Goal: Check status: Check status

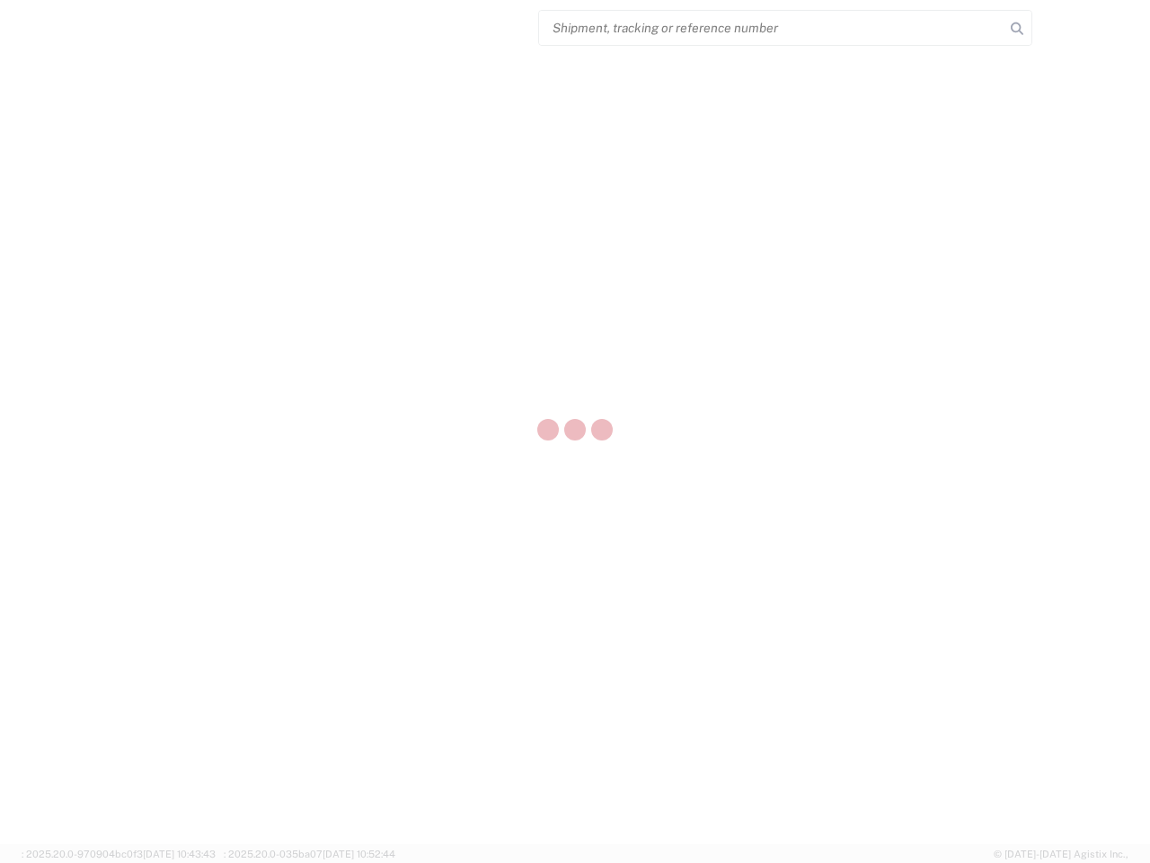
select select "US"
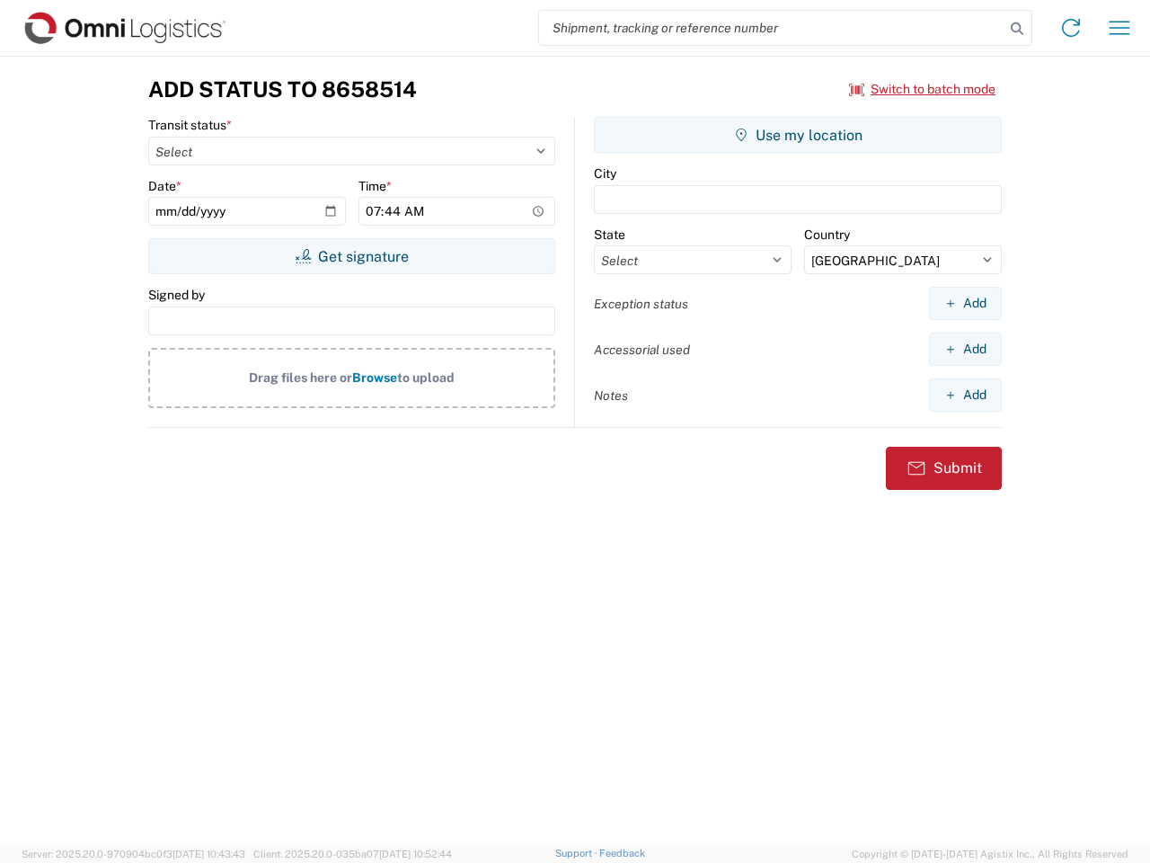
click at [772, 28] on input "search" at bounding box center [771, 28] width 465 height 34
click at [1017, 29] on icon at bounding box center [1017, 28] width 25 height 25
click at [1071, 28] on icon at bounding box center [1071, 27] width 29 height 29
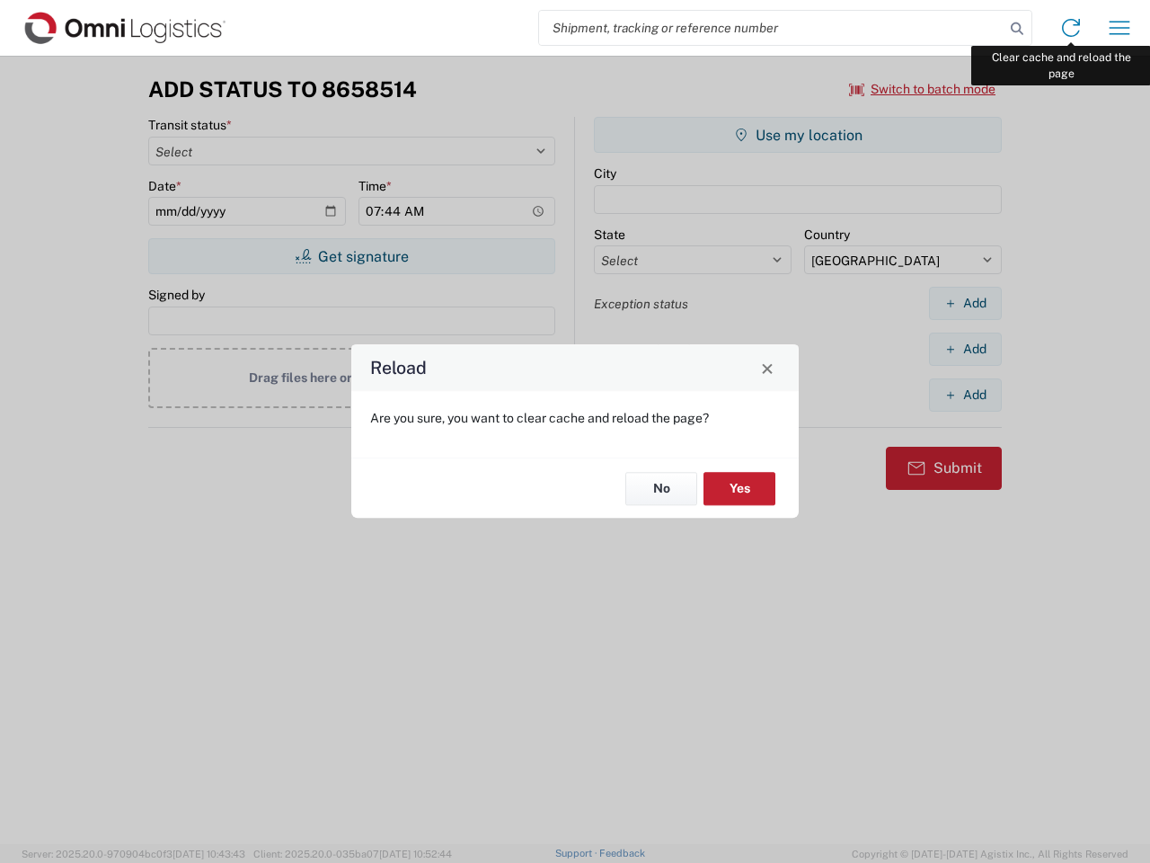
click at [1120, 28] on div "Reload Are you sure, you want to clear cache and reload the page? No Yes" at bounding box center [575, 431] width 1150 height 863
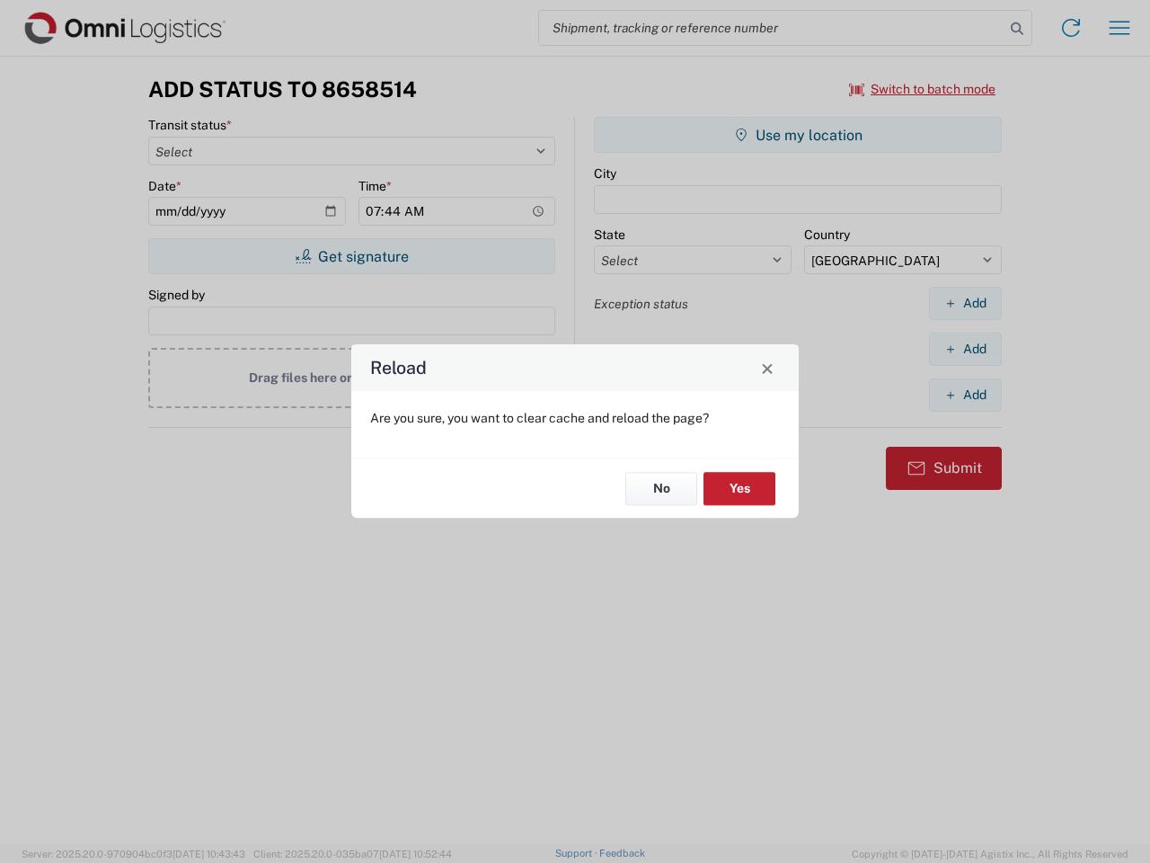
click at [923, 89] on div "Reload Are you sure, you want to clear cache and reload the page? No Yes" at bounding box center [575, 431] width 1150 height 863
click at [351, 256] on div "Reload Are you sure, you want to clear cache and reload the page? No Yes" at bounding box center [575, 431] width 1150 height 863
click at [798, 135] on div "Reload Are you sure, you want to clear cache and reload the page? No Yes" at bounding box center [575, 431] width 1150 height 863
click at [965, 303] on div "Reload Are you sure, you want to clear cache and reload the page? No Yes" at bounding box center [575, 431] width 1150 height 863
click at [965, 349] on div "Reload Are you sure, you want to clear cache and reload the page? No Yes" at bounding box center [575, 431] width 1150 height 863
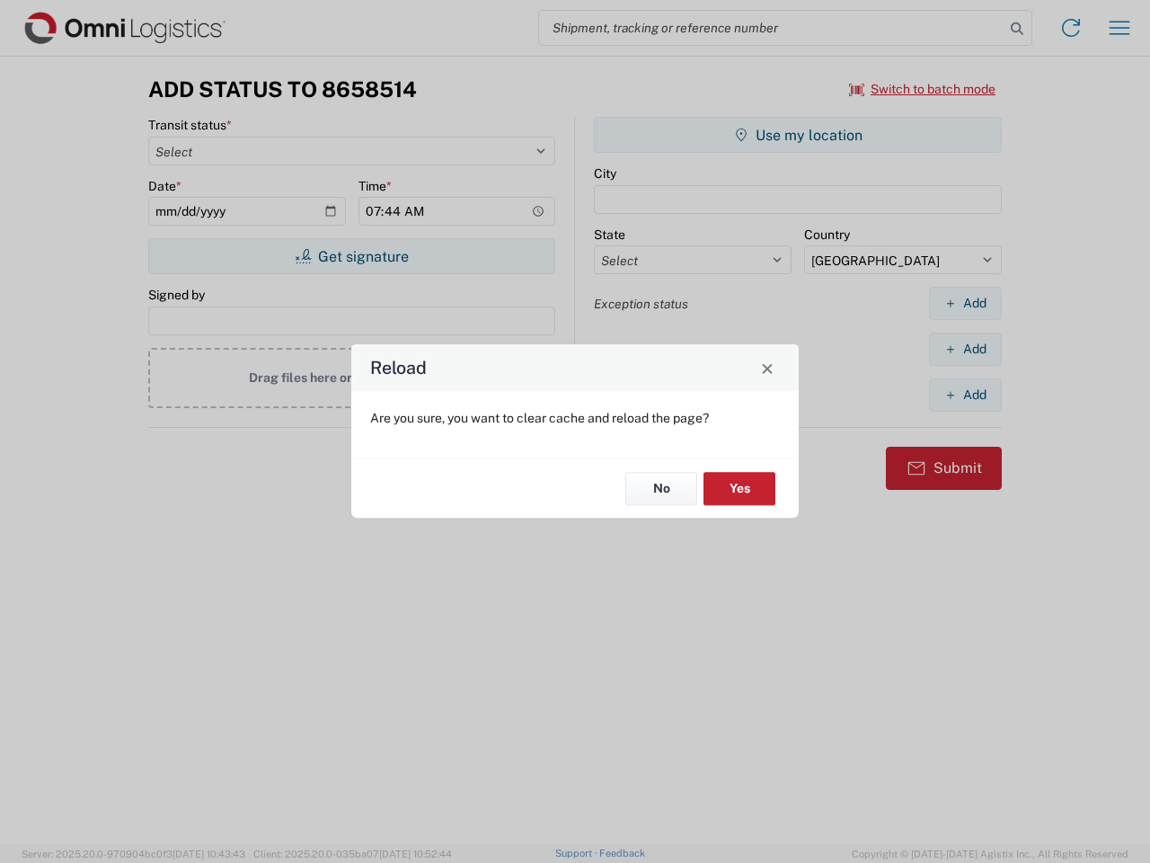
click at [965, 394] on div "Reload Are you sure, you want to clear cache and reload the page? No Yes" at bounding box center [575, 431] width 1150 height 863
